Goal: Task Accomplishment & Management: Use online tool/utility

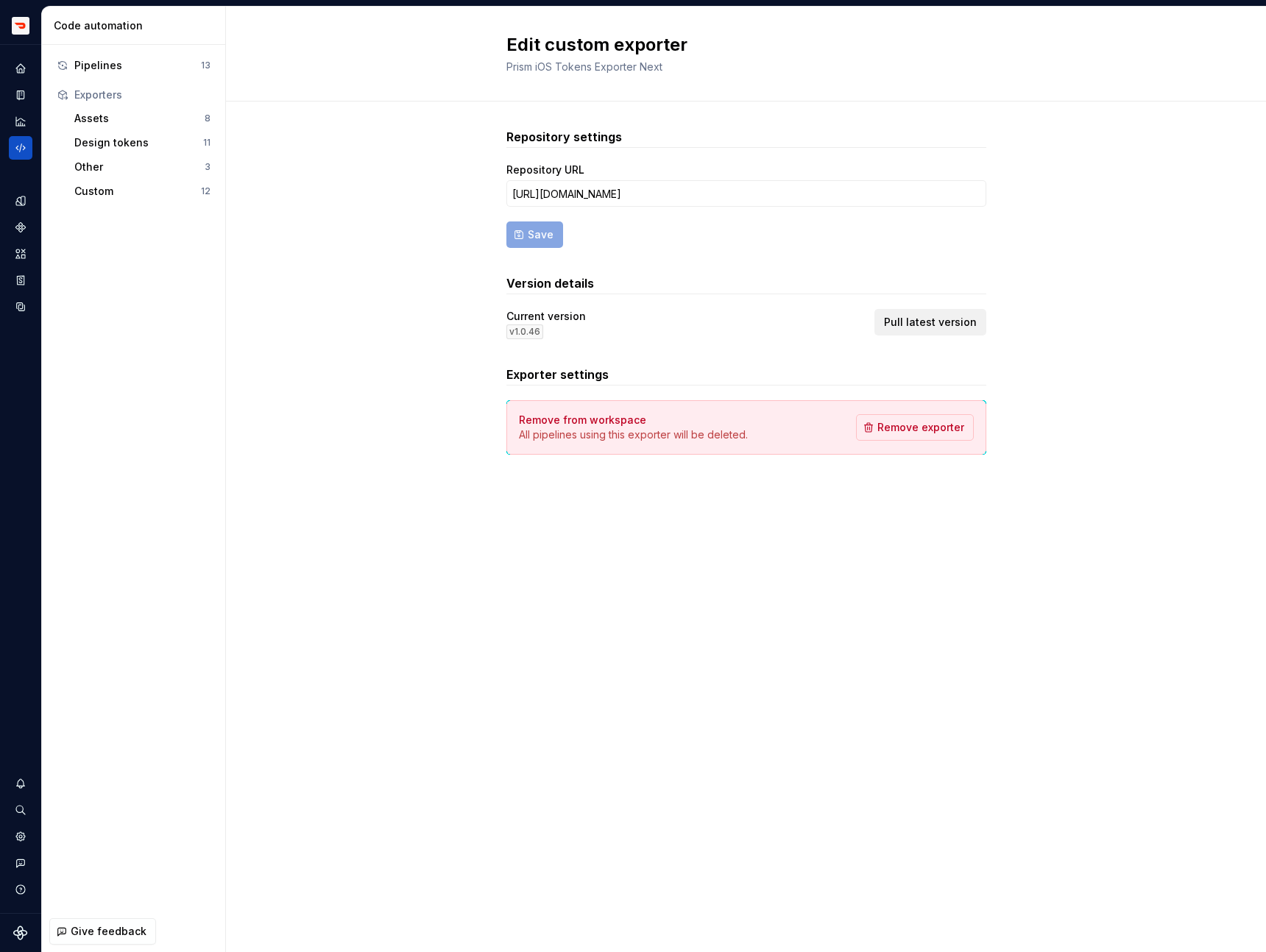
click at [928, 320] on span "Pull latest version" at bounding box center [930, 321] width 93 height 14
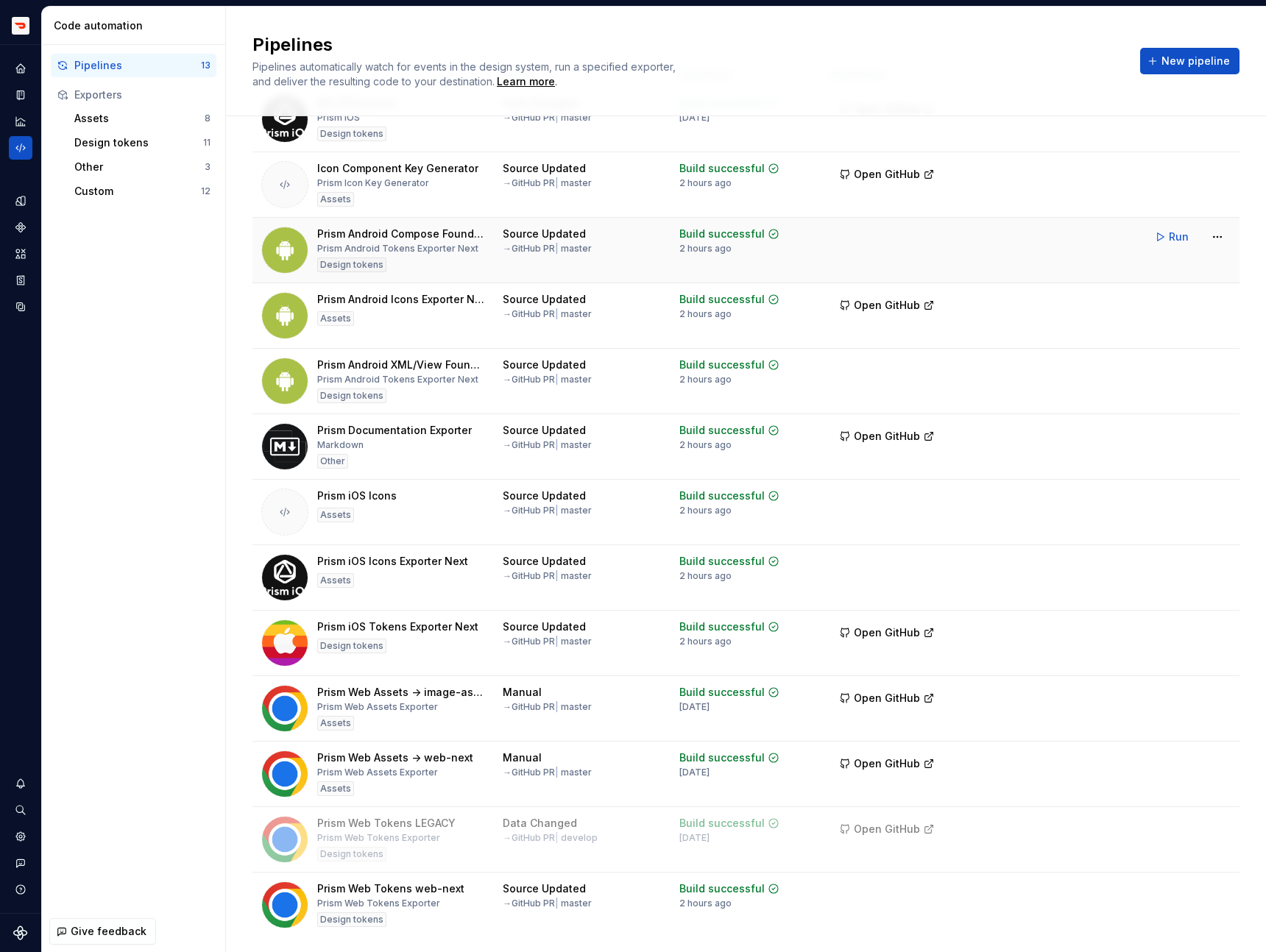
scroll to position [100, 0]
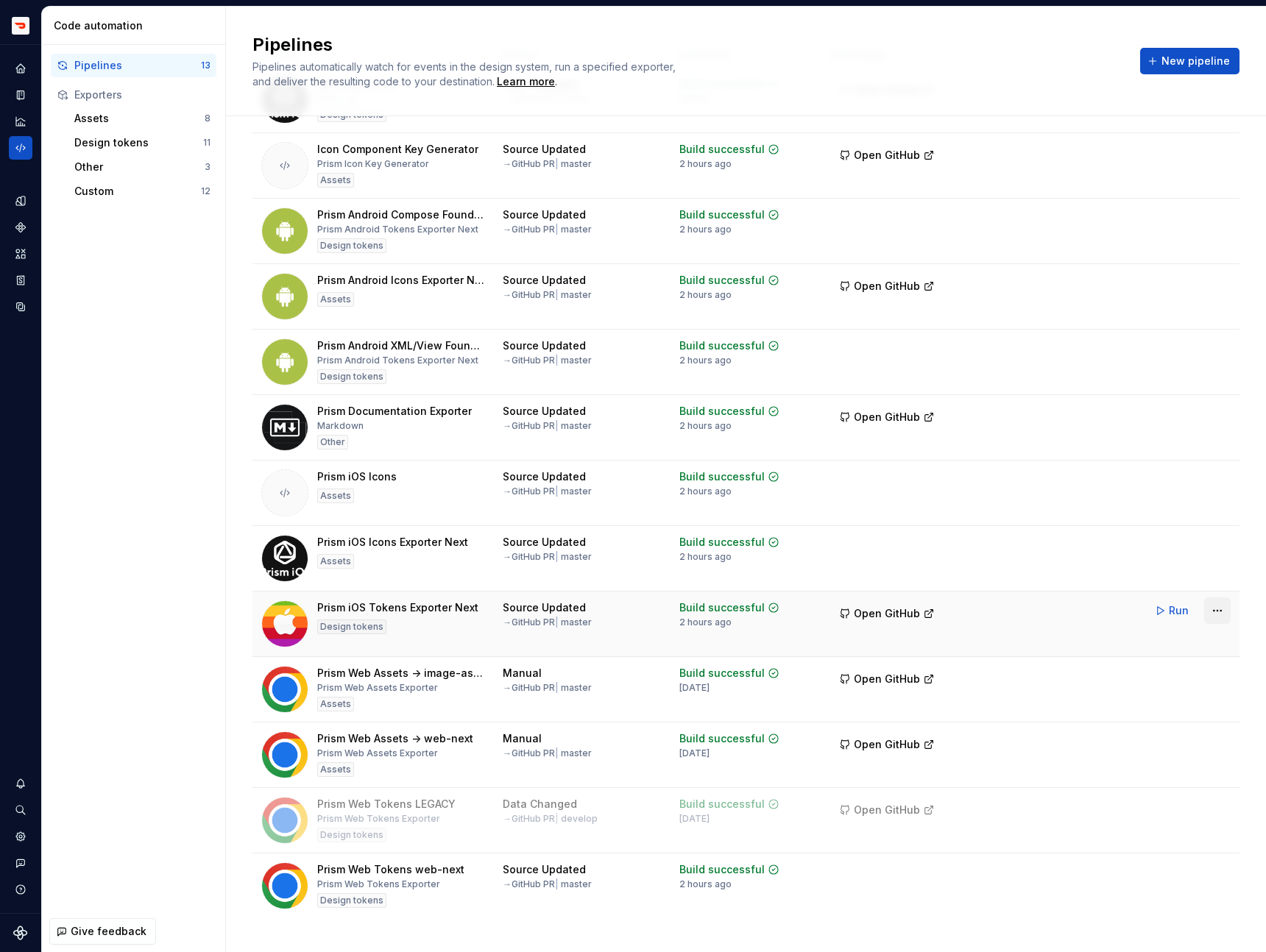
click at [1217, 613] on html "Prism TV Design system data Code automation Pipelines 13 Exporters Assets 8 Des…" at bounding box center [633, 476] width 1266 height 952
click at [1136, 747] on div "Delete pipeline" at bounding box center [1199, 742] width 126 height 14
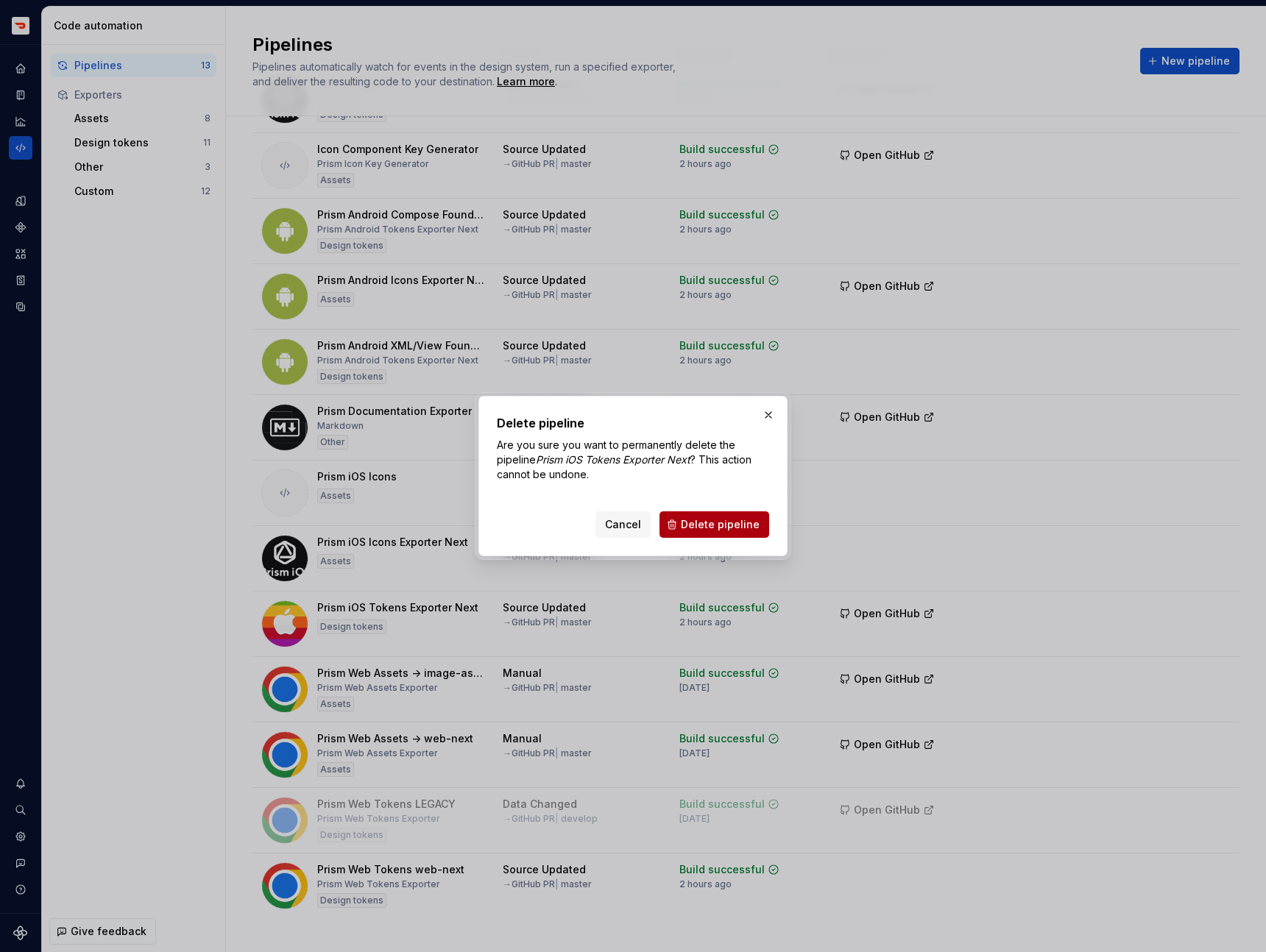
click at [725, 524] on span "Delete pipeline" at bounding box center [720, 524] width 78 height 14
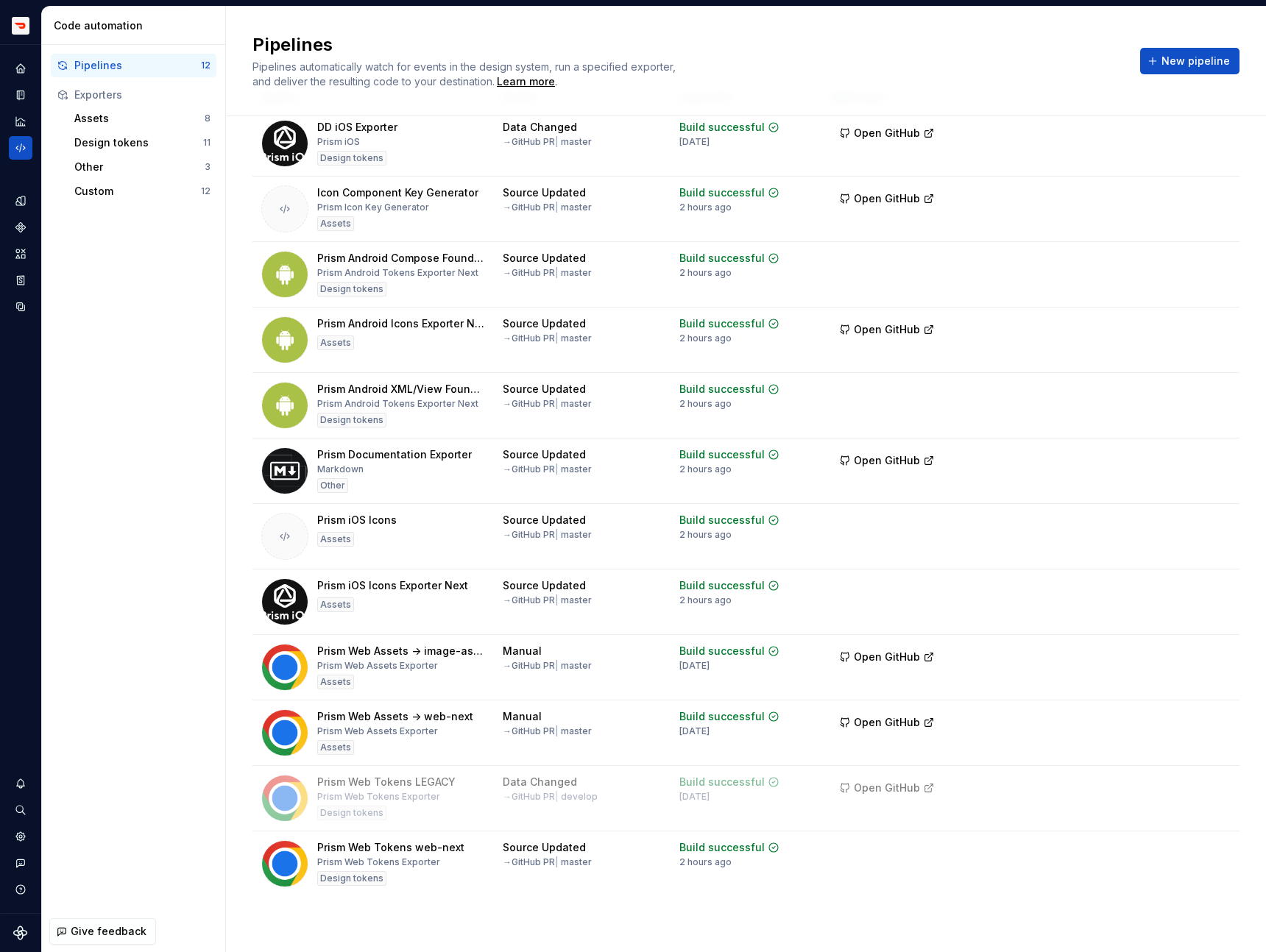
scroll to position [56, 0]
click at [1180, 64] on span "New pipeline" at bounding box center [1195, 61] width 68 height 14
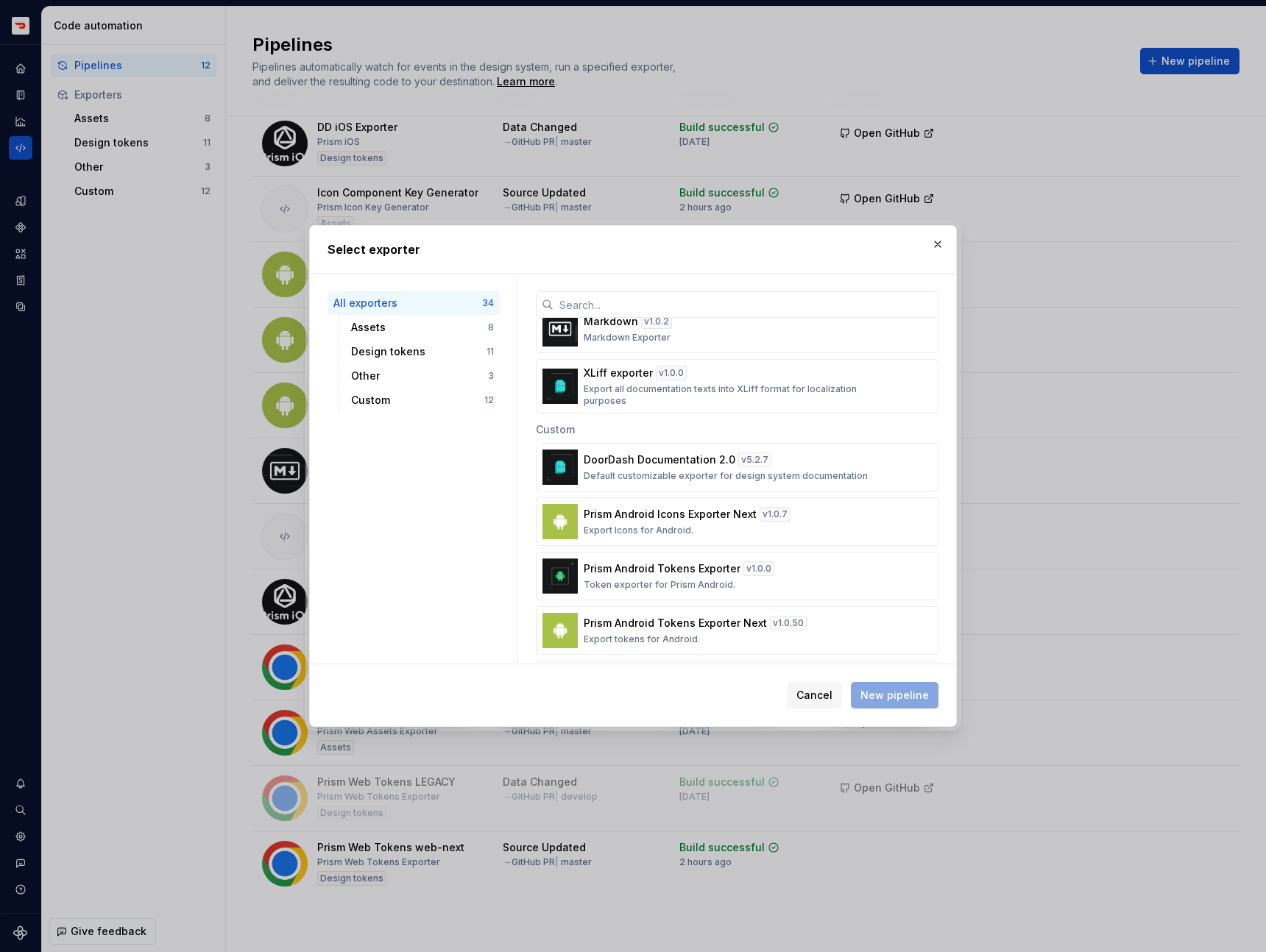
scroll to position [1641, 0]
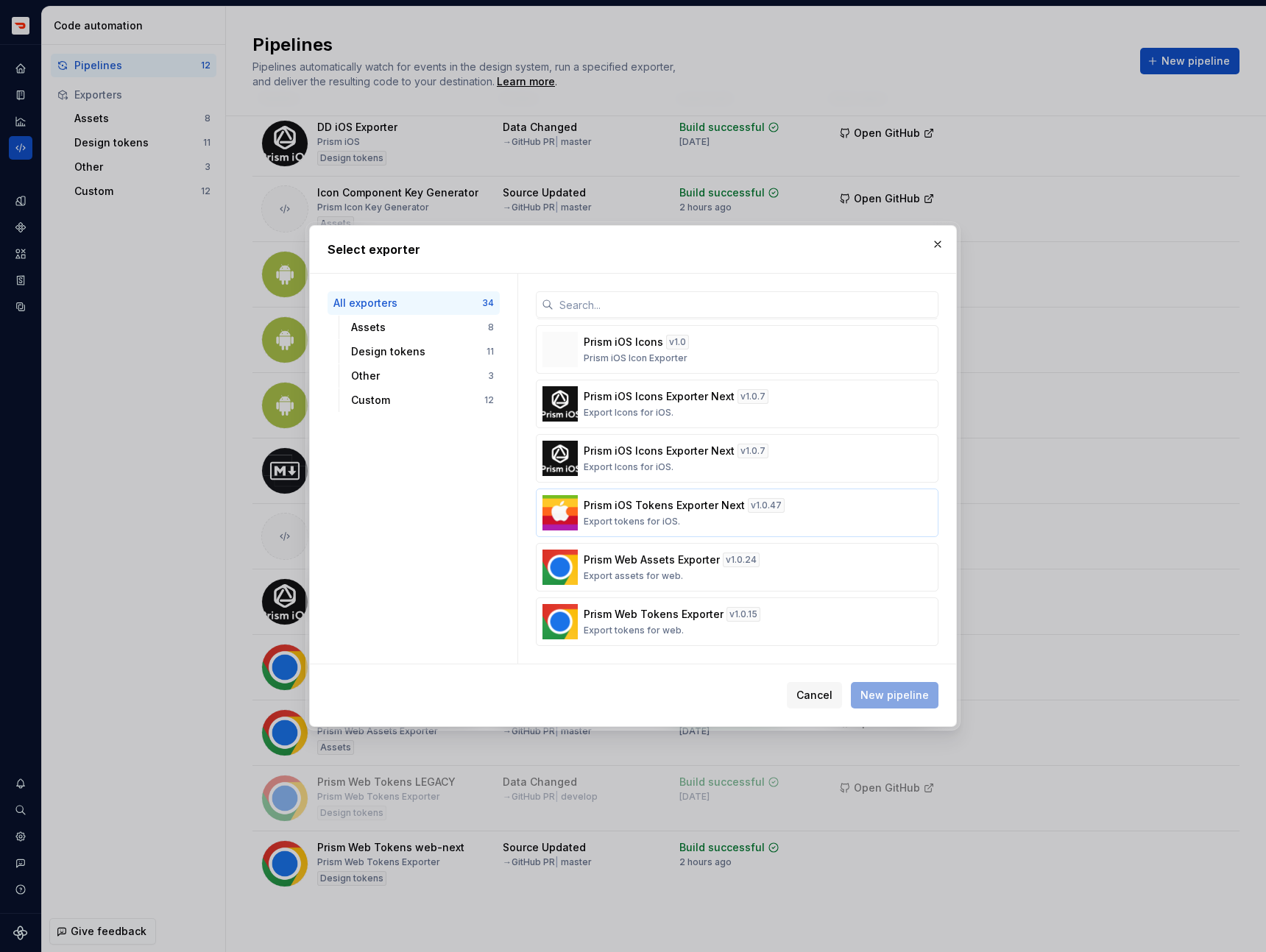
click at [806, 512] on div "Prism iOS Tokens Exporter Next v 1.0.47 Export tokens for iOS." at bounding box center [732, 512] width 298 height 30
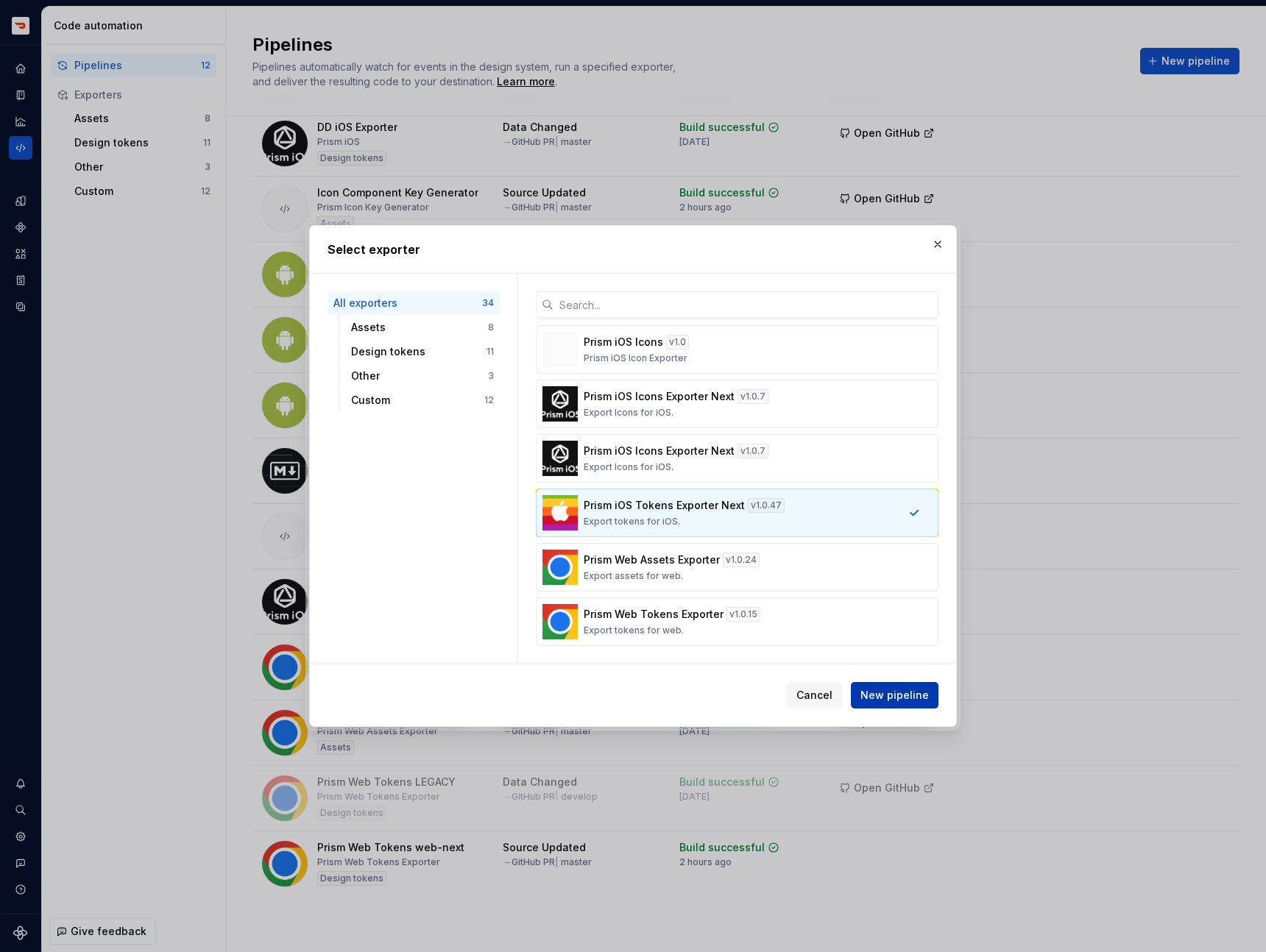
click at [889, 700] on span "New pipeline" at bounding box center [894, 695] width 68 height 14
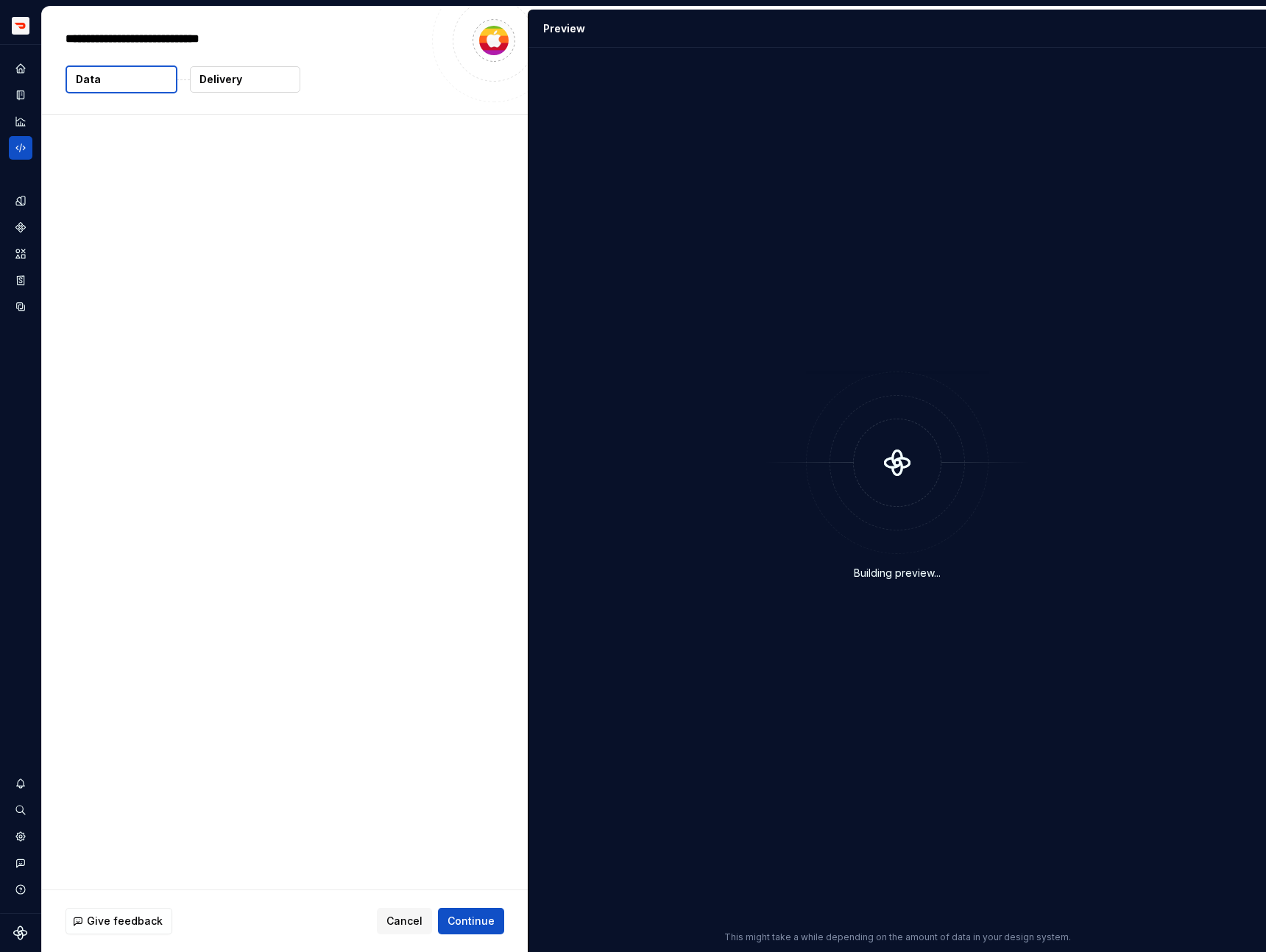
type textarea "*"
click at [461, 909] on button "Continue" at bounding box center [471, 920] width 66 height 26
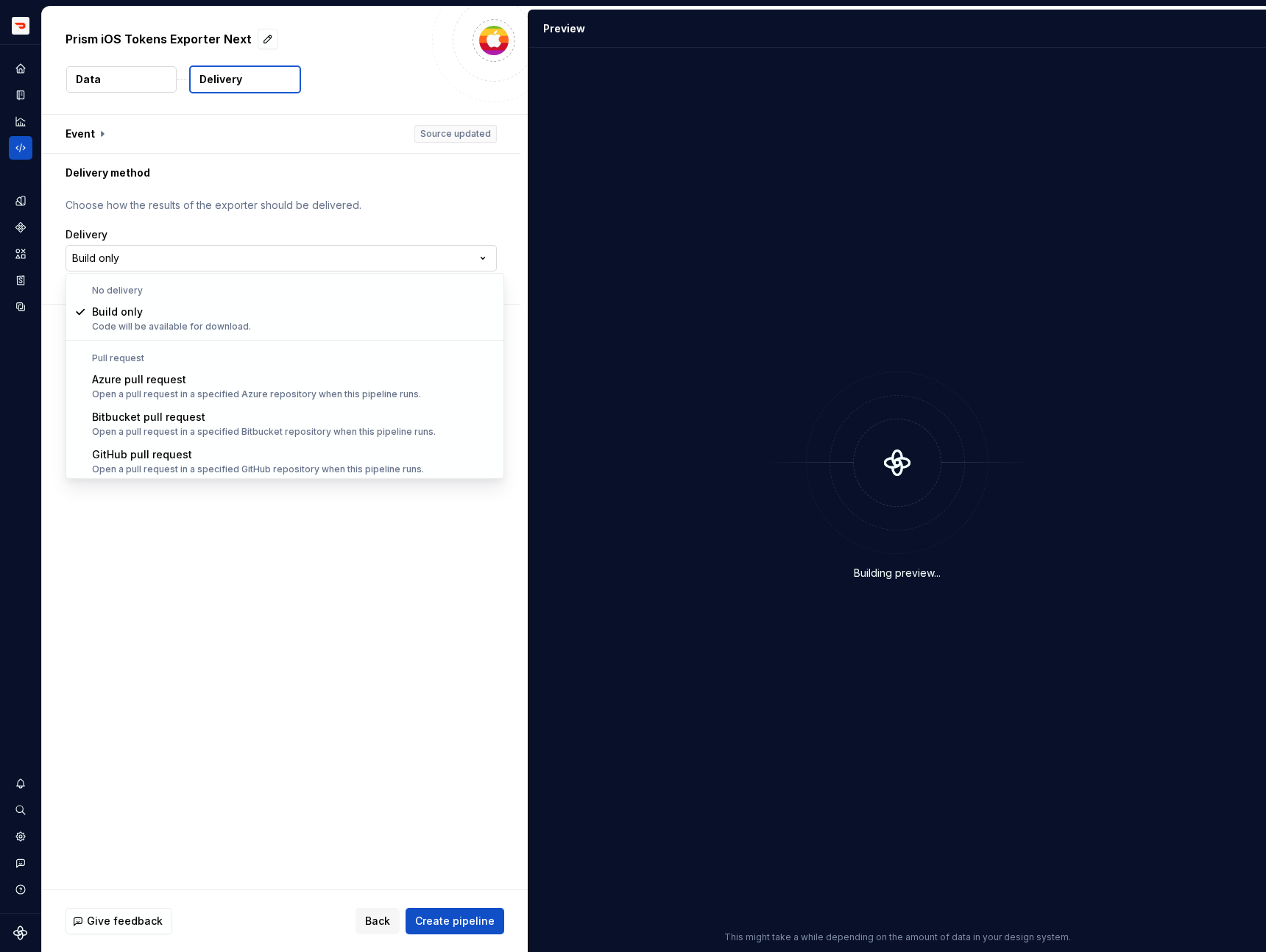
click at [263, 271] on html "**********" at bounding box center [633, 476] width 1266 height 952
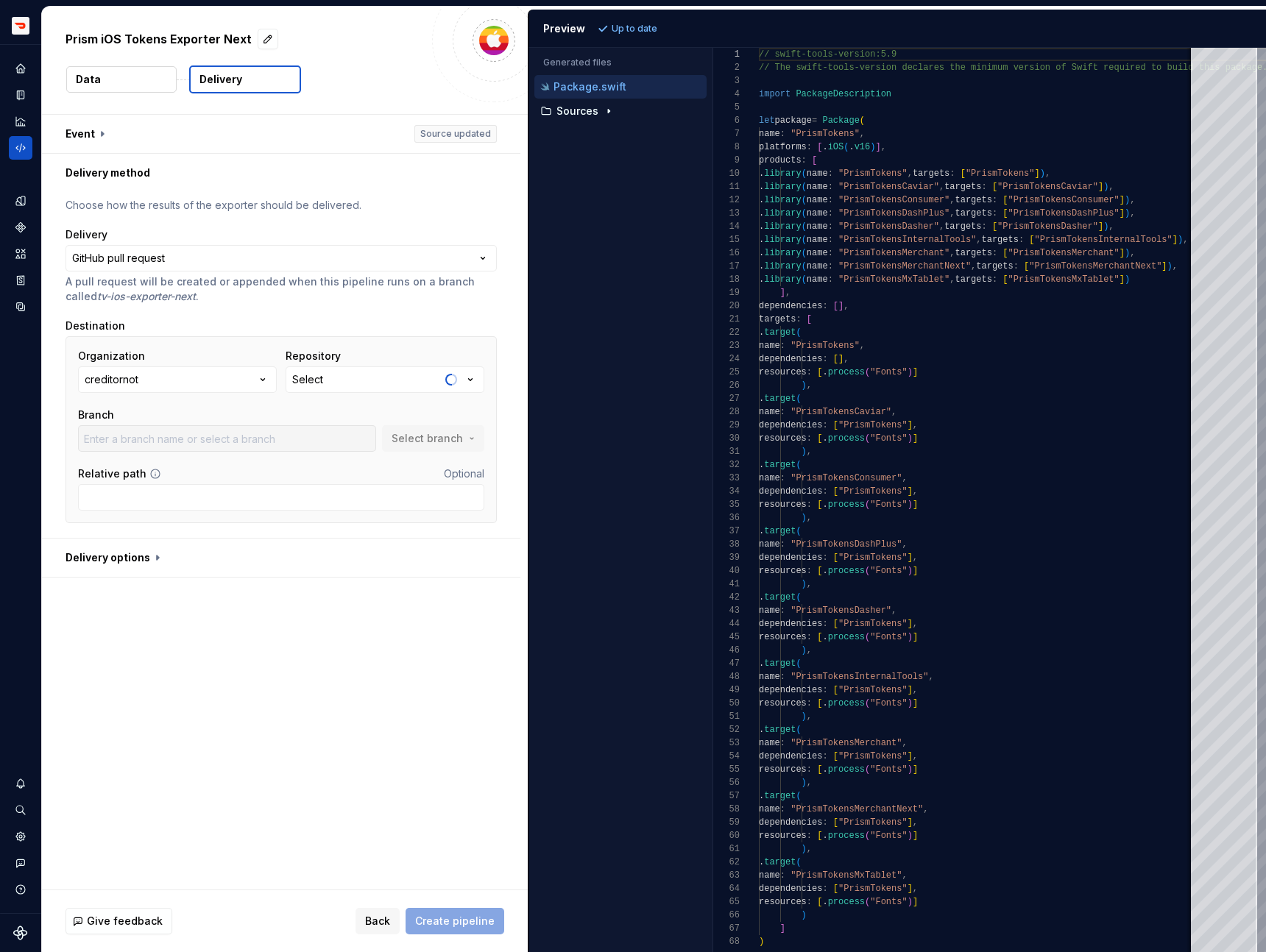
click at [201, 382] on button "creditornot" at bounding box center [176, 379] width 199 height 26
click at [186, 469] on div "doordash" at bounding box center [195, 462] width 151 height 14
click at [376, 384] on button "Select" at bounding box center [384, 379] width 199 height 26
type input "tokens-ios"
type input "master"
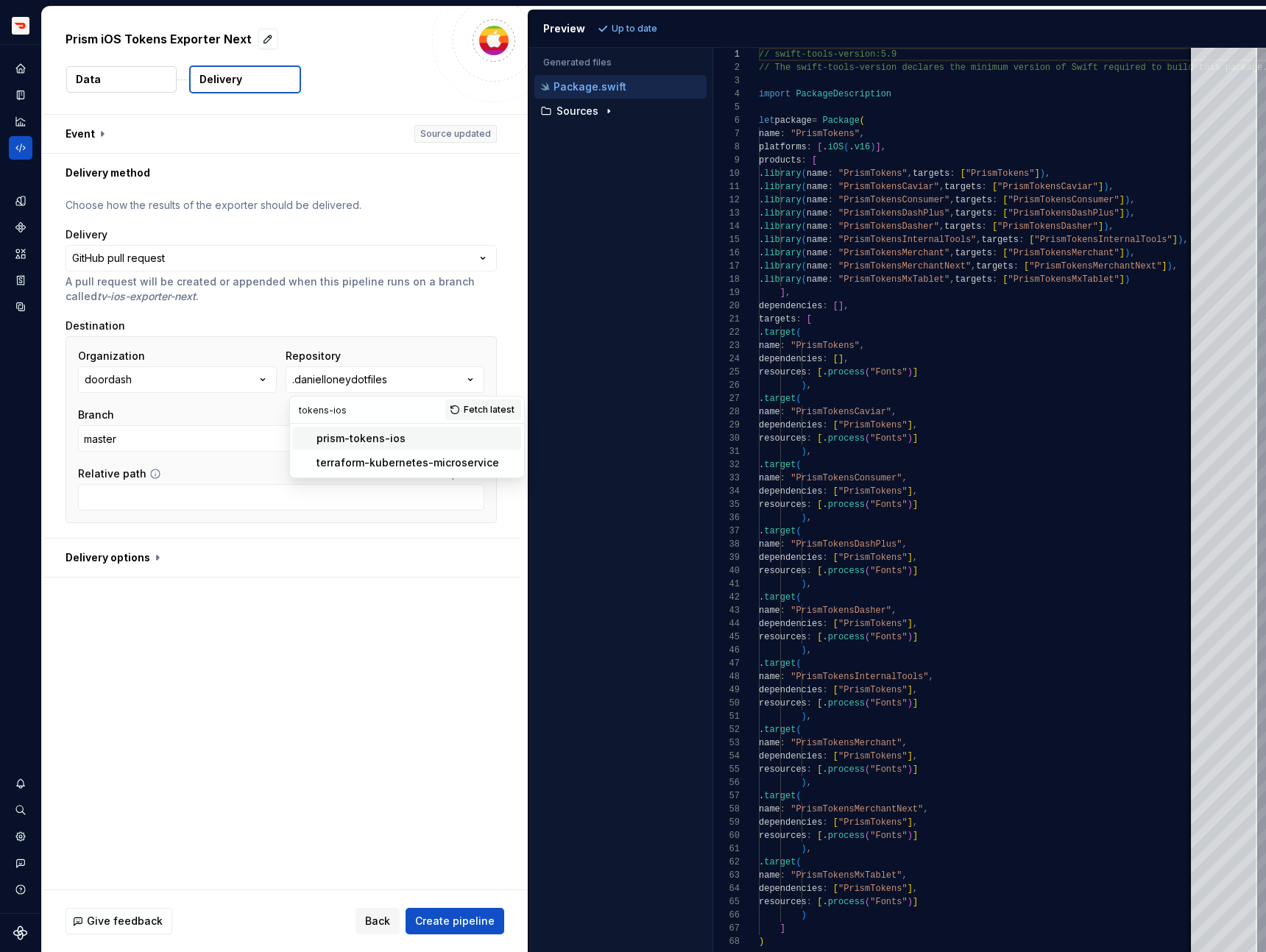
click at [369, 435] on div "prism-tokens-ios" at bounding box center [361, 438] width 89 height 14
click at [341, 447] on input "docc" at bounding box center [227, 438] width 298 height 26
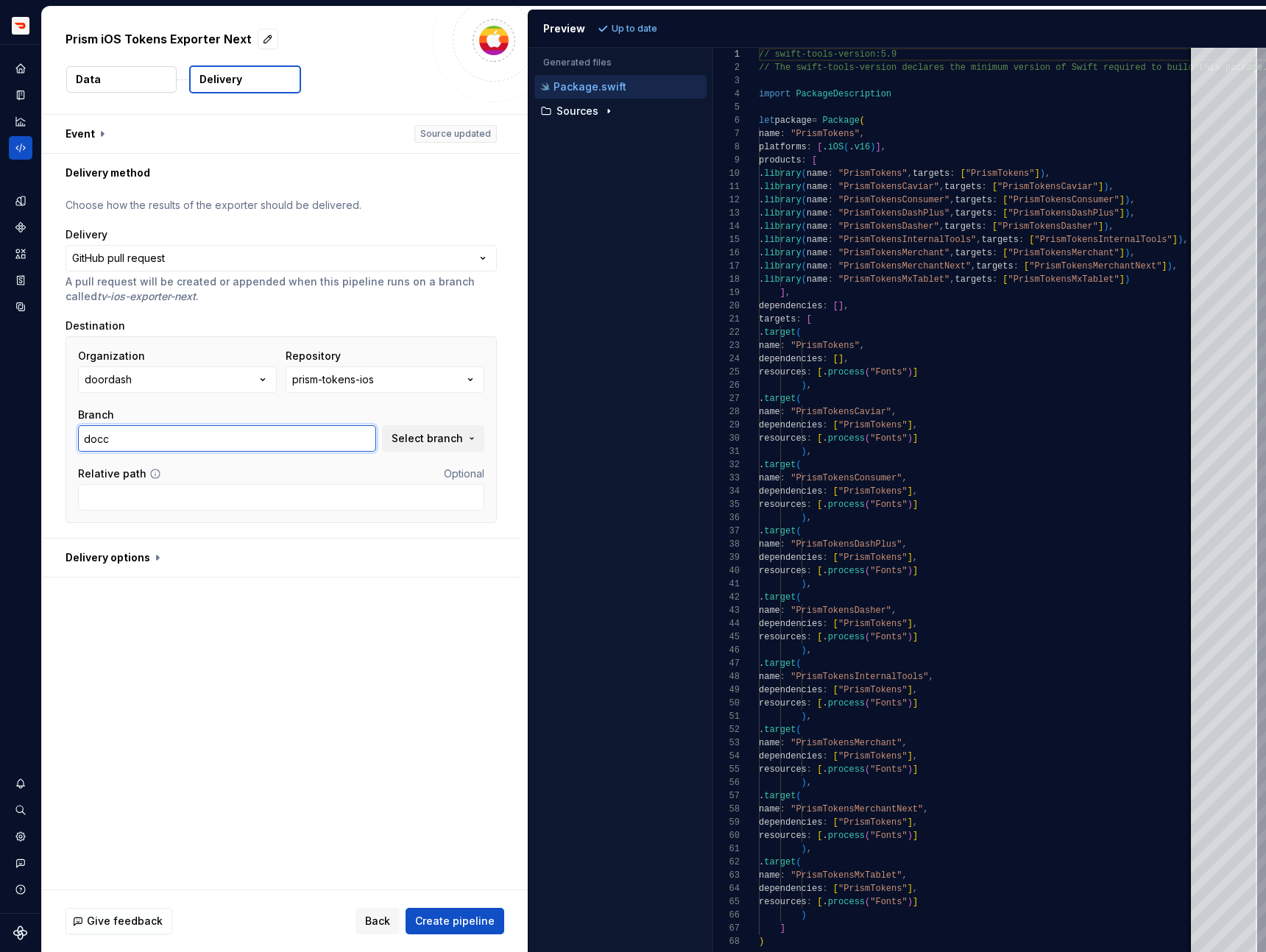
click at [341, 447] on input "docc" at bounding box center [227, 438] width 298 height 26
type input "master"
click at [341, 635] on div "**********" at bounding box center [285, 502] width 486 height 775
click at [446, 909] on button "Create pipeline" at bounding box center [455, 920] width 99 height 26
